Goal: Task Accomplishment & Management: Use online tool/utility

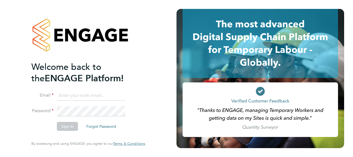
click at [112, 94] on input at bounding box center [91, 96] width 69 height 10
type input "samantha.robinson@hays.com"
click at [67, 128] on button "Sign In" at bounding box center [67, 126] width 21 height 9
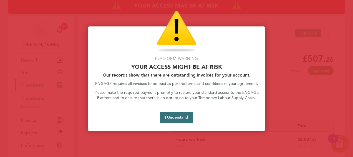
click at [168, 115] on button "I Understand" at bounding box center [176, 117] width 33 height 11
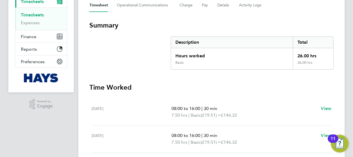
scroll to position [14, 0]
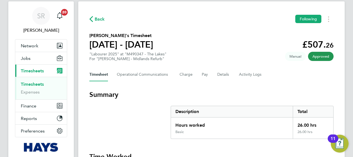
click at [38, 83] on link "Timesheets" at bounding box center [32, 83] width 23 height 5
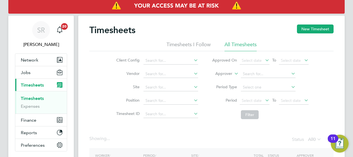
click at [229, 74] on label "Approver" at bounding box center [220, 74] width 25 height 6
click at [222, 79] on li "Worker" at bounding box center [218, 79] width 27 height 7
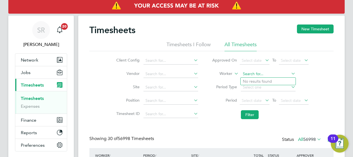
click at [250, 72] on input at bounding box center [268, 74] width 55 height 8
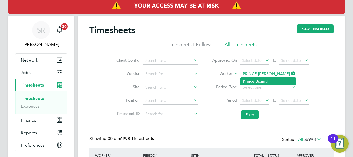
click at [262, 82] on li "Prince Br aimah" at bounding box center [268, 82] width 55 height 8
type input "Prince Braimah"
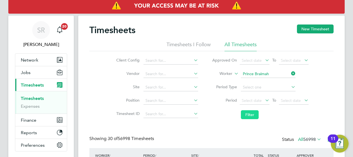
click at [251, 118] on button "Filter" at bounding box center [250, 114] width 18 height 9
